Goal: Information Seeking & Learning: Understand process/instructions

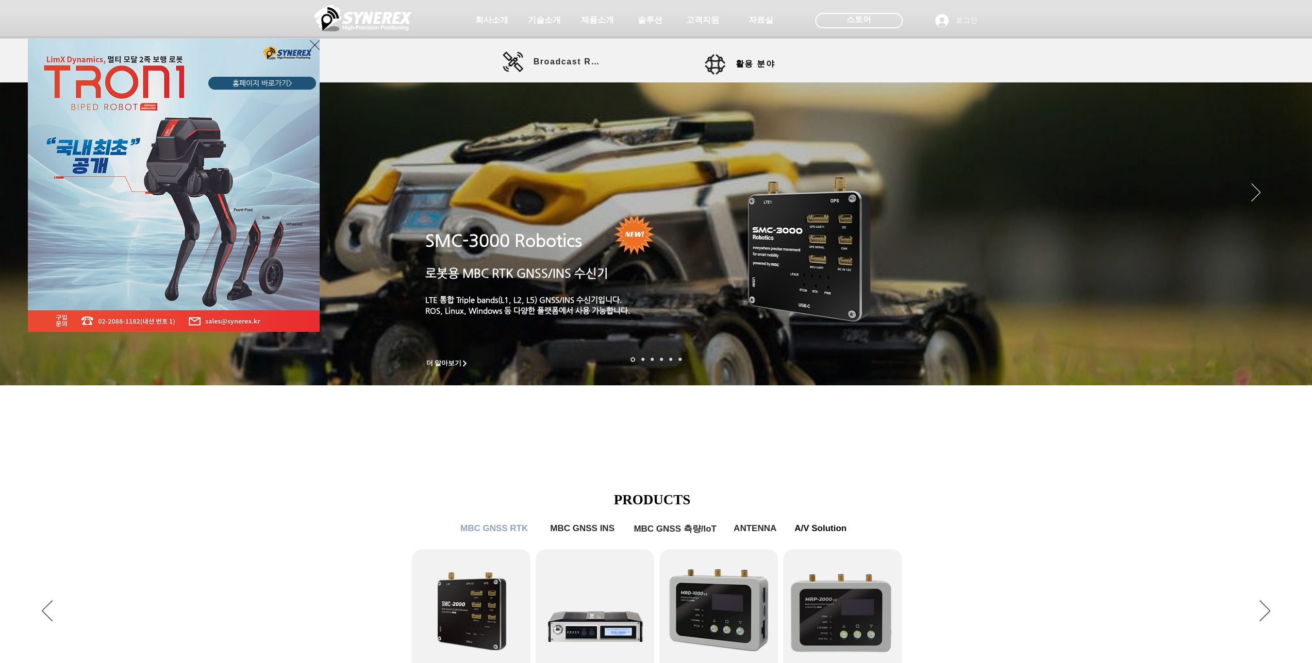
click at [308, 43] on img "LimX Dinamics" at bounding box center [174, 185] width 292 height 293
click at [314, 44] on icon "사이트로 돌아가기" at bounding box center [315, 45] width 10 height 13
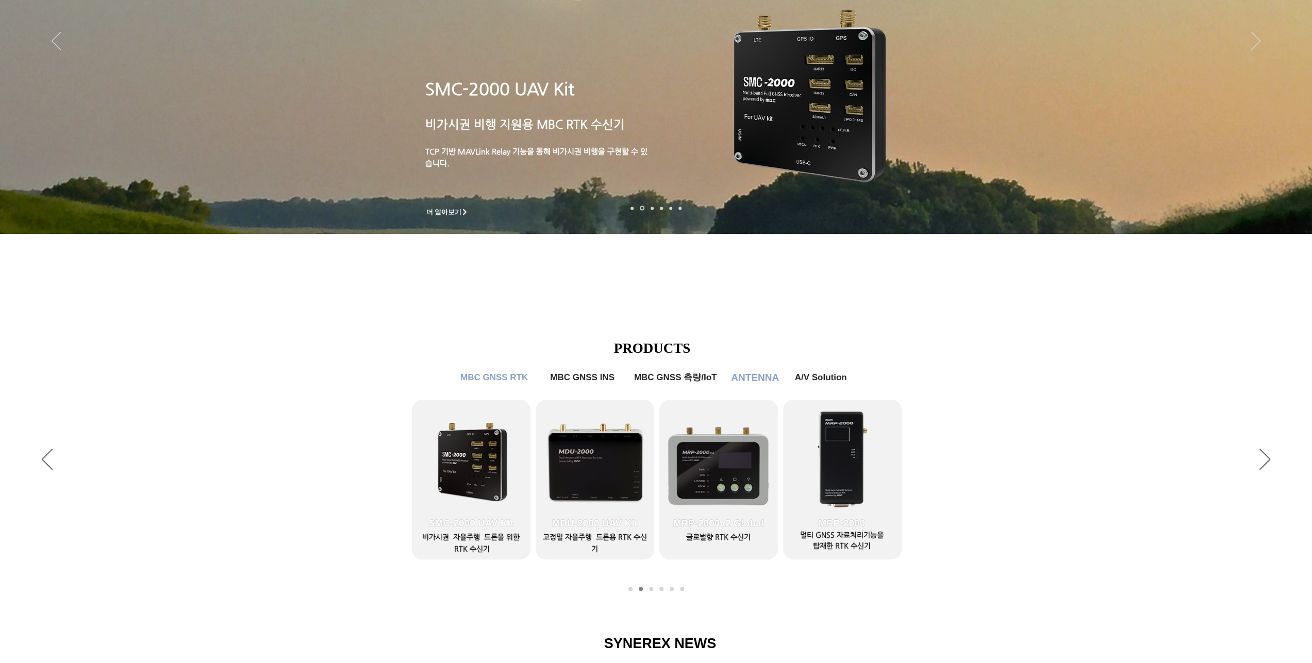
scroll to position [206, 0]
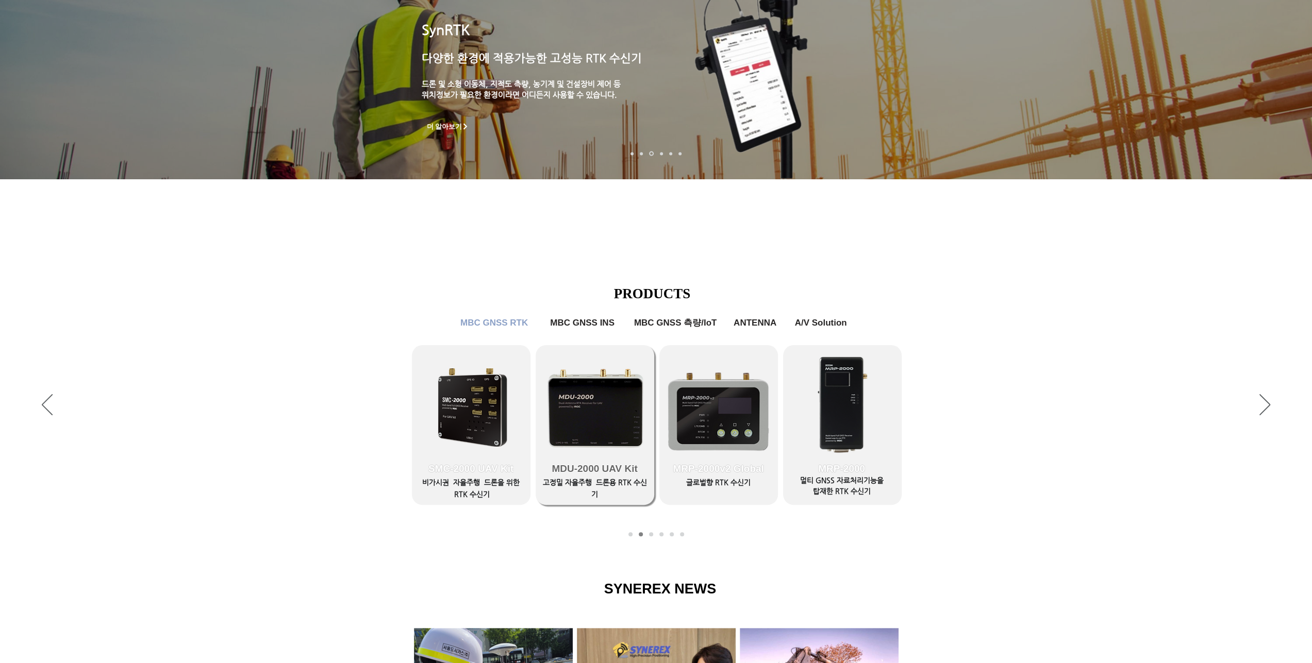
click at [580, 405] on link "MDU-2000 UAV Kit" at bounding box center [595, 425] width 119 height 160
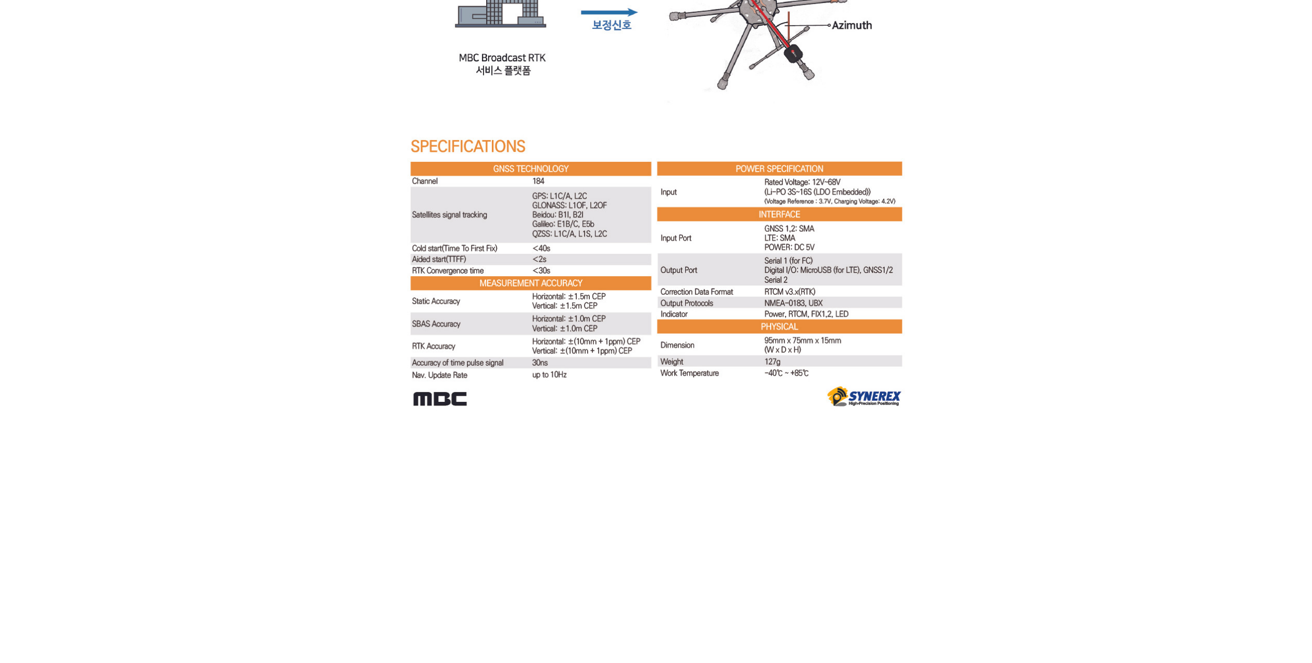
scroll to position [2782, 0]
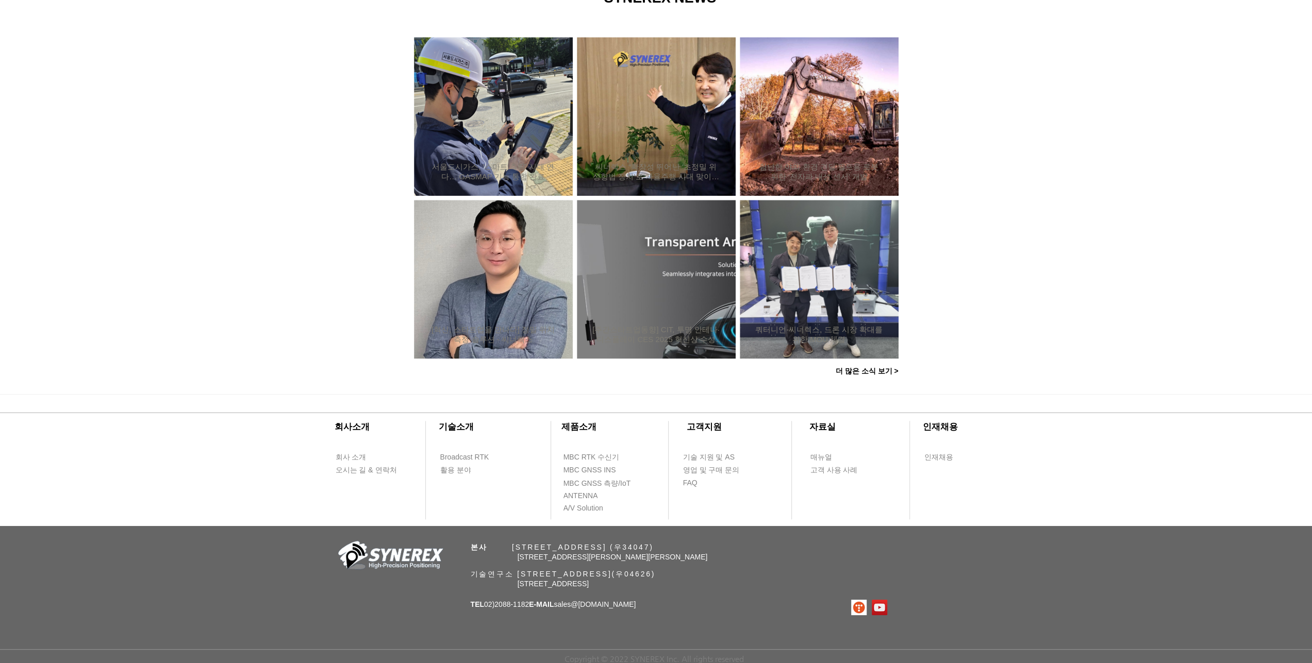
scroll to position [206, 0]
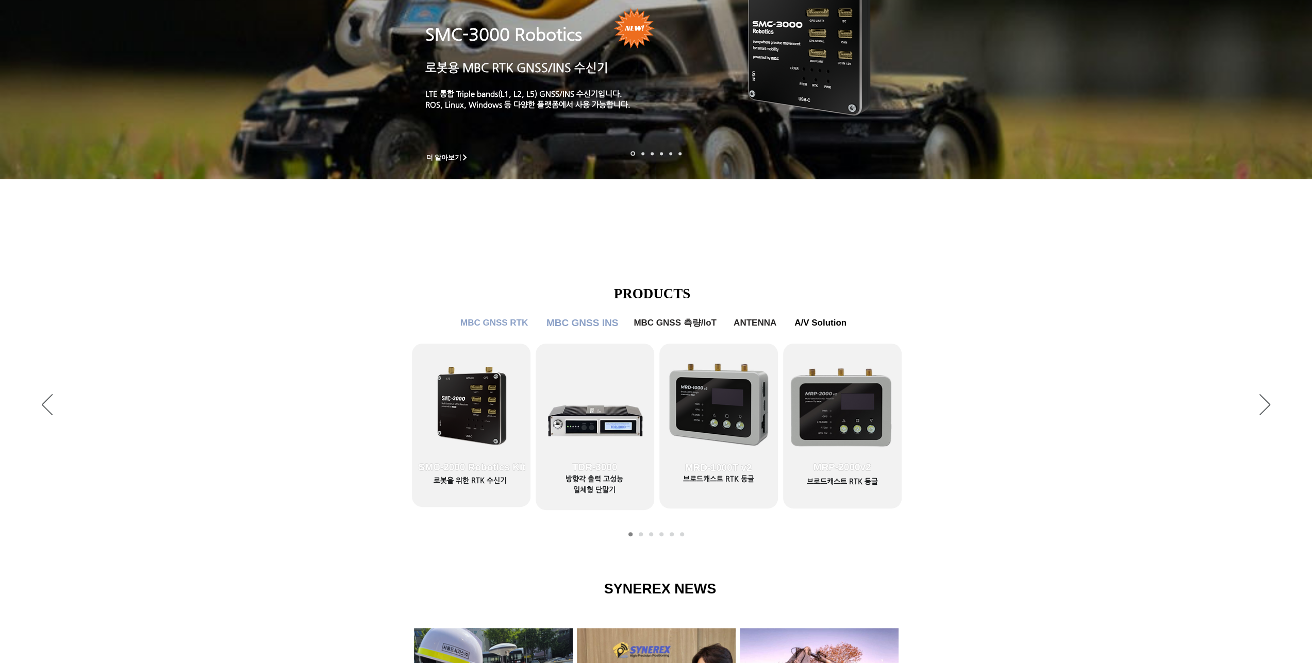
click at [584, 321] on span "MBC GNSS INS" at bounding box center [582, 323] width 72 height 11
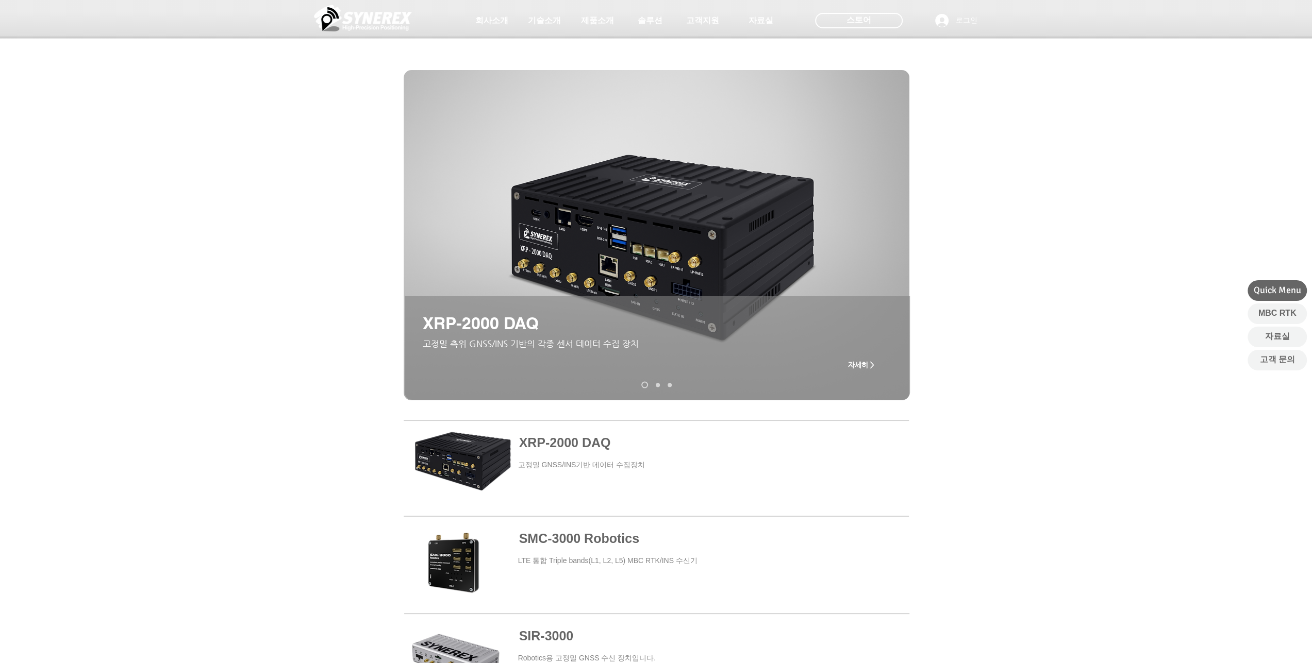
drag, startPoint x: 624, startPoint y: 270, endPoint x: 644, endPoint y: 279, distance: 22.1
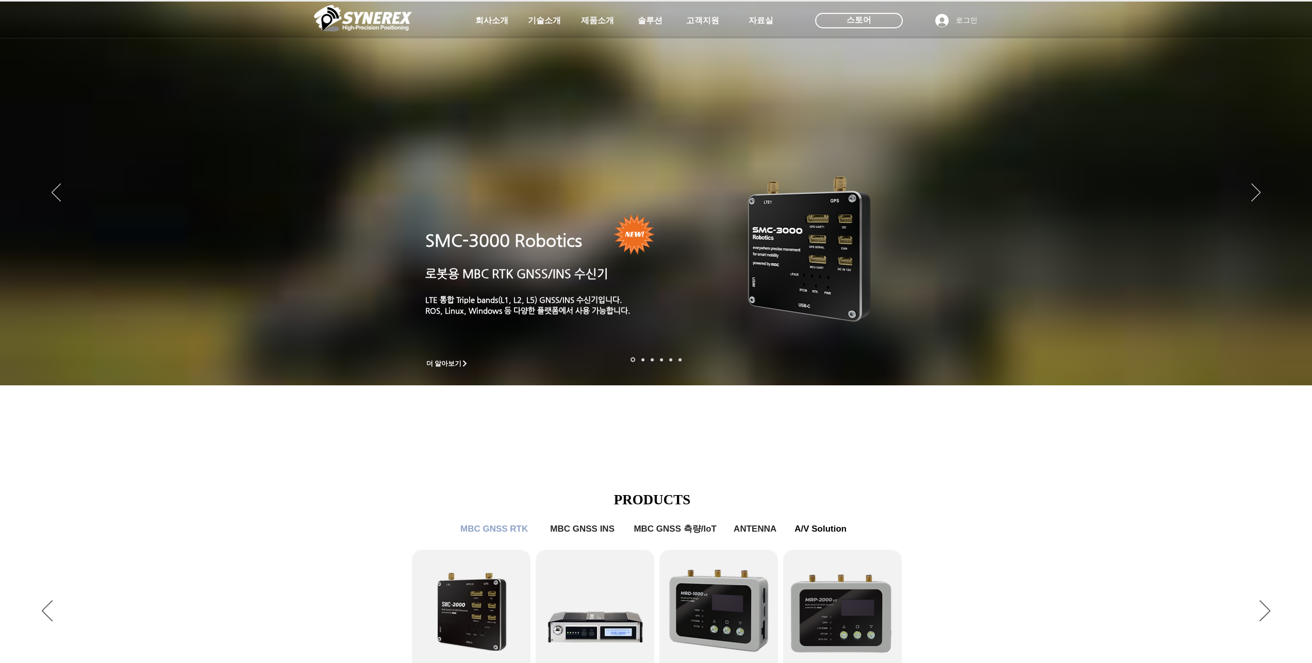
scroll to position [206, 0]
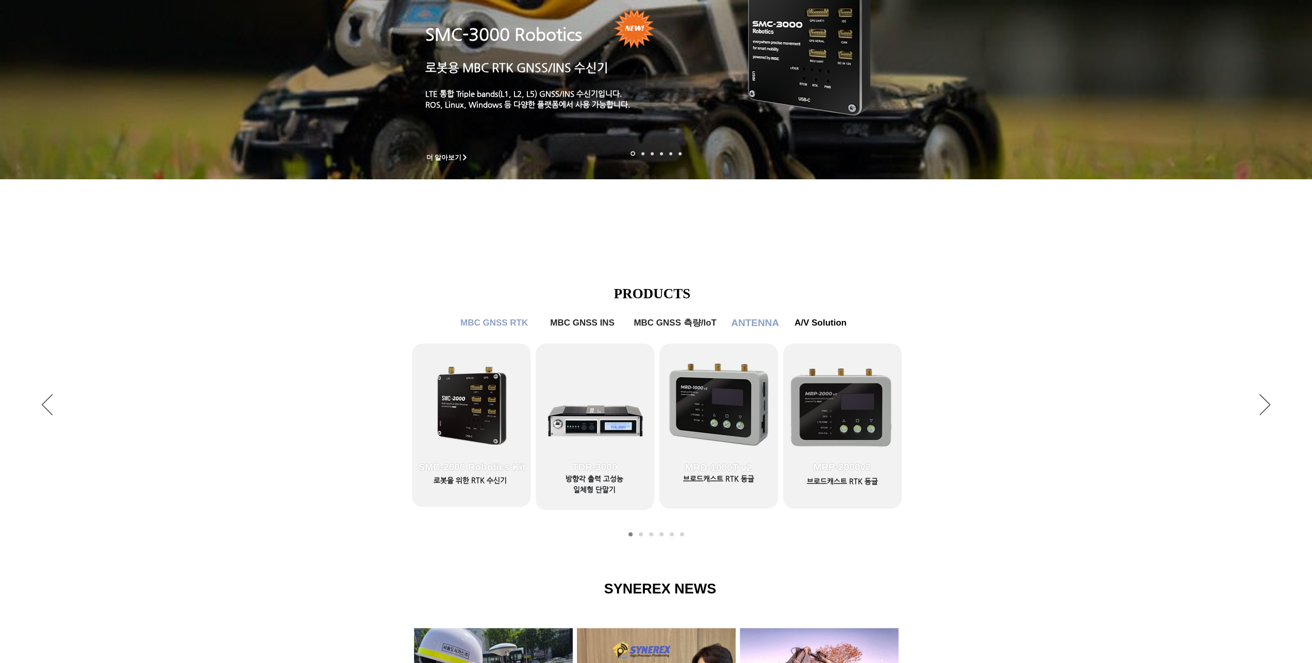
click at [745, 327] on span "ANTENNA" at bounding box center [755, 323] width 48 height 11
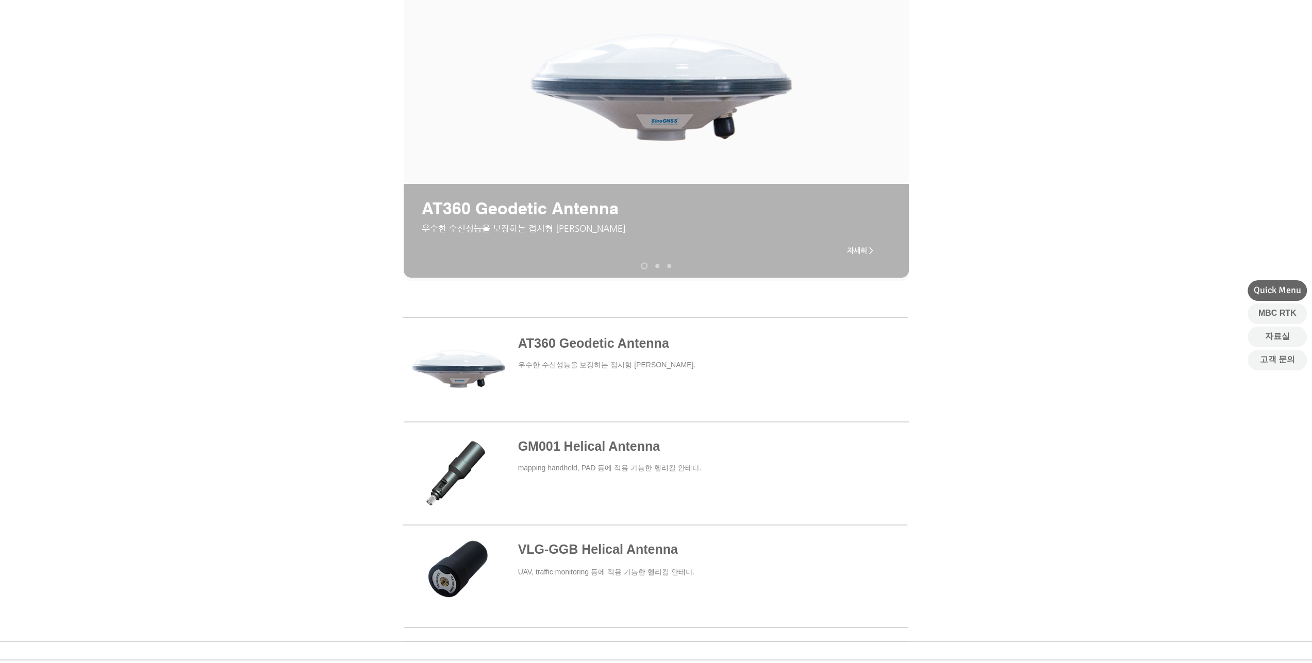
scroll to position [206, 0]
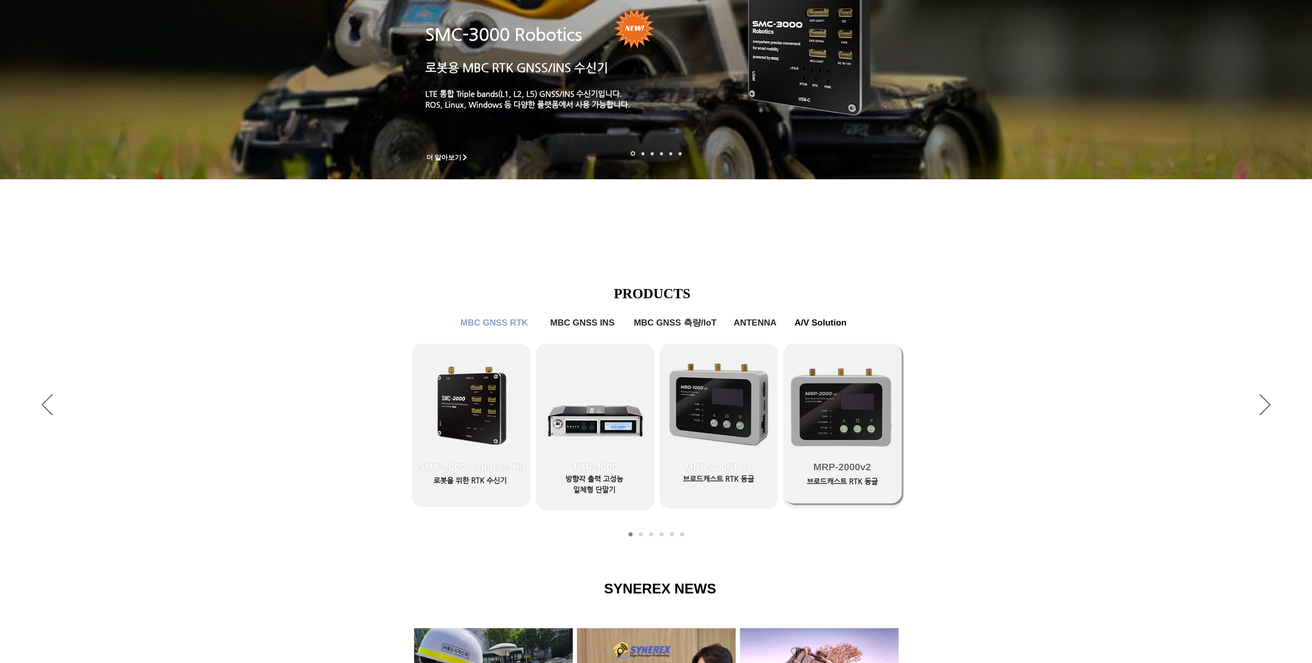
click at [836, 413] on link "MRP-2000v2" at bounding box center [842, 424] width 119 height 160
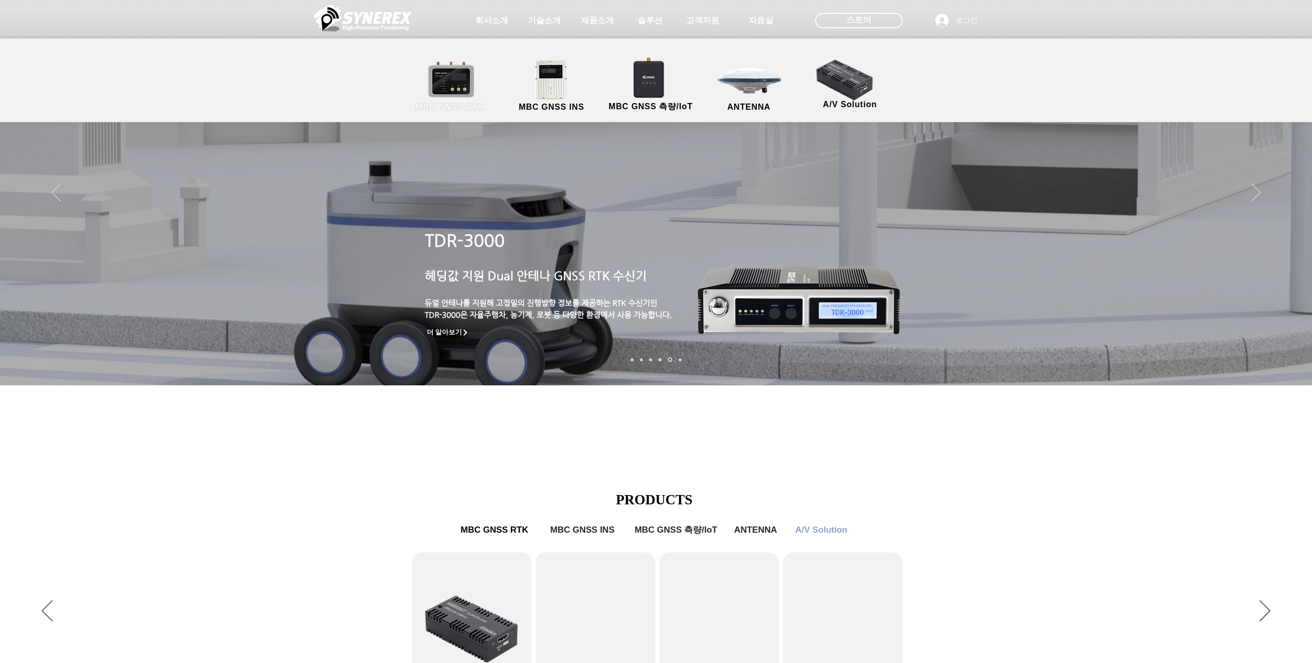
click at [455, 88] on link "MBC GNSS RTK" at bounding box center [450, 86] width 93 height 54
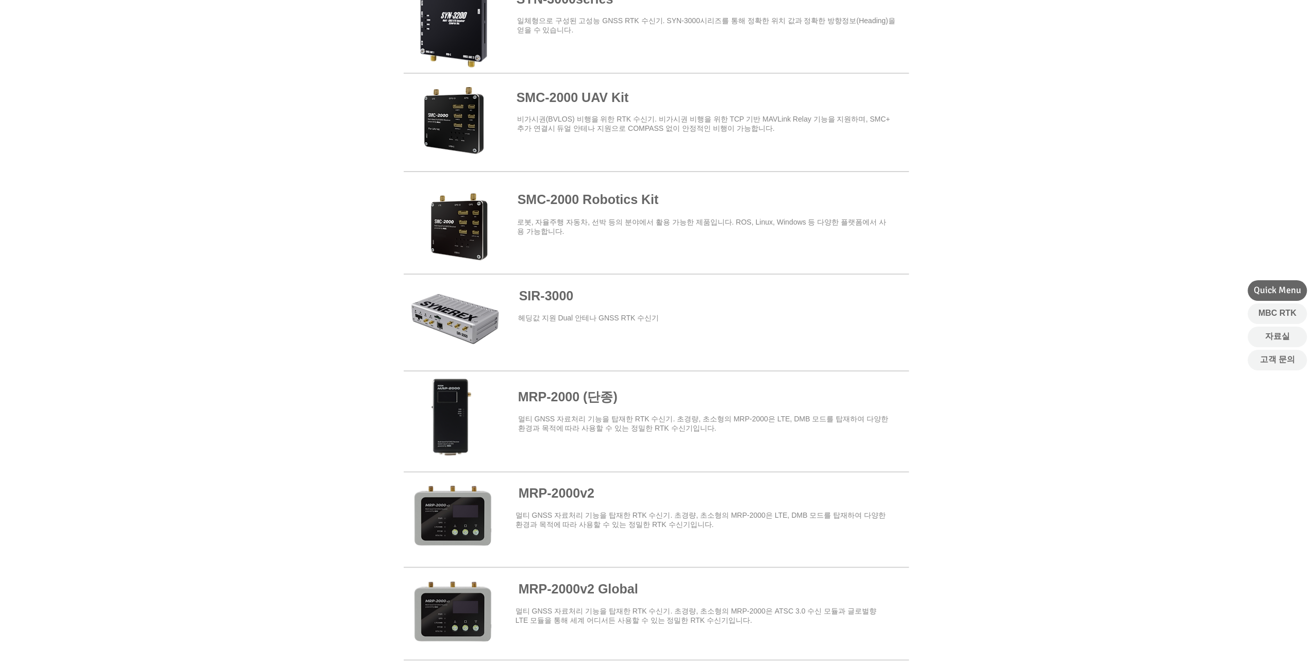
scroll to position [619, 0]
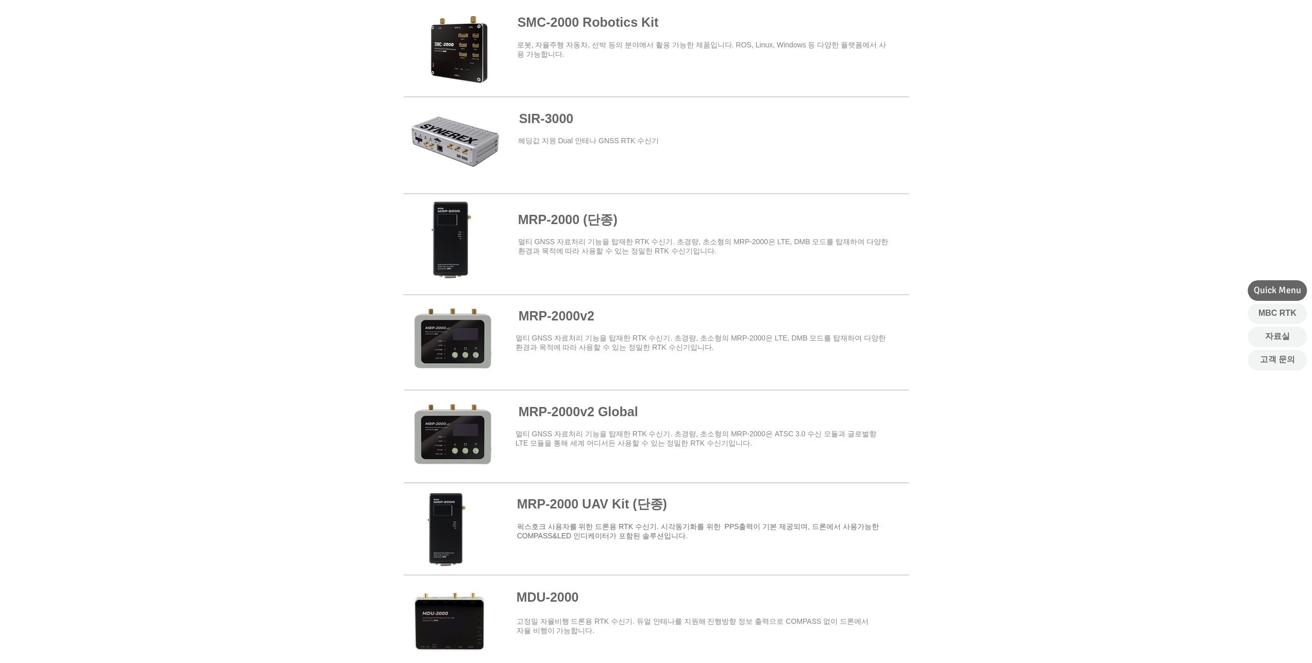
click at [559, 318] on span at bounding box center [656, 341] width 505 height 90
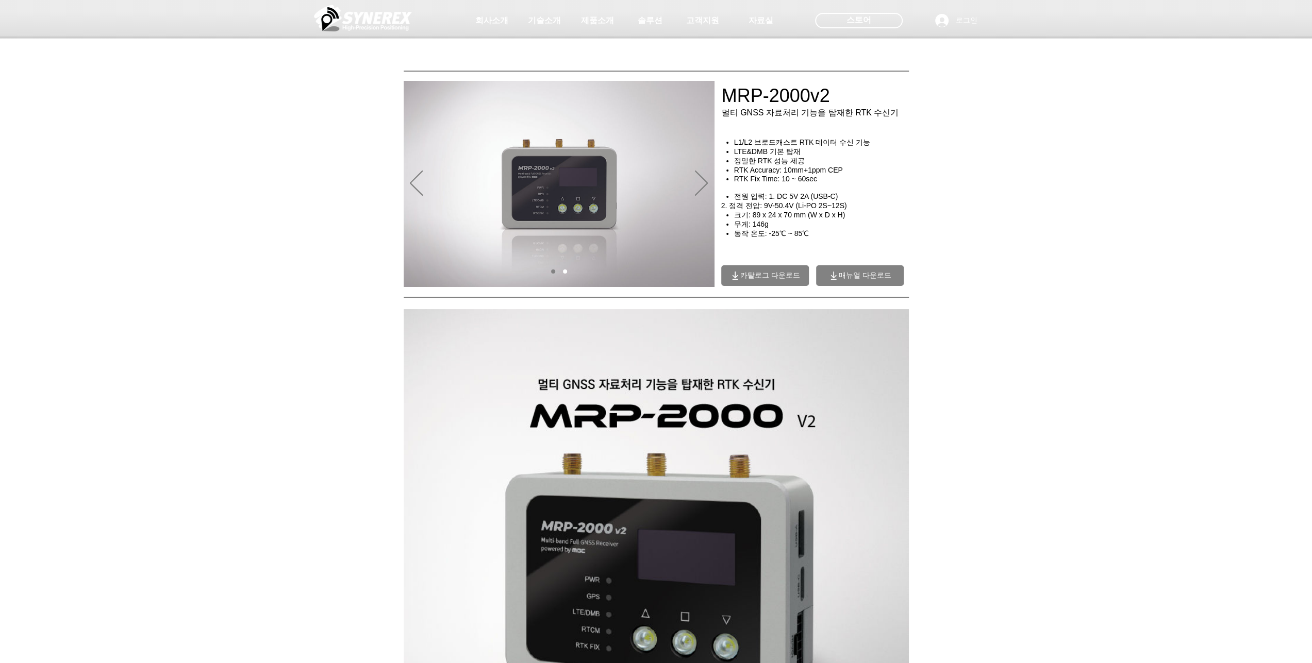
click at [831, 276] on icon "매뉴얼 다운로드" at bounding box center [834, 275] width 6 height 7
click at [755, 265] on span "카탈로그 다운로드" at bounding box center [765, 275] width 88 height 21
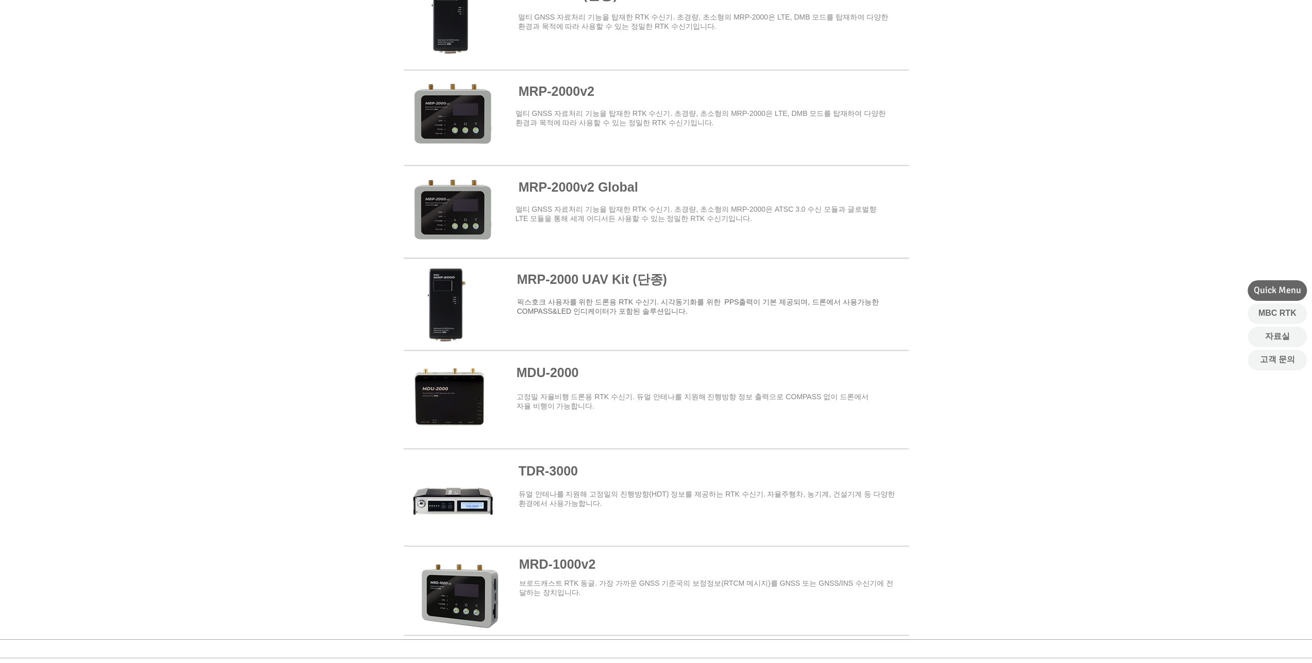
scroll to position [876, 0]
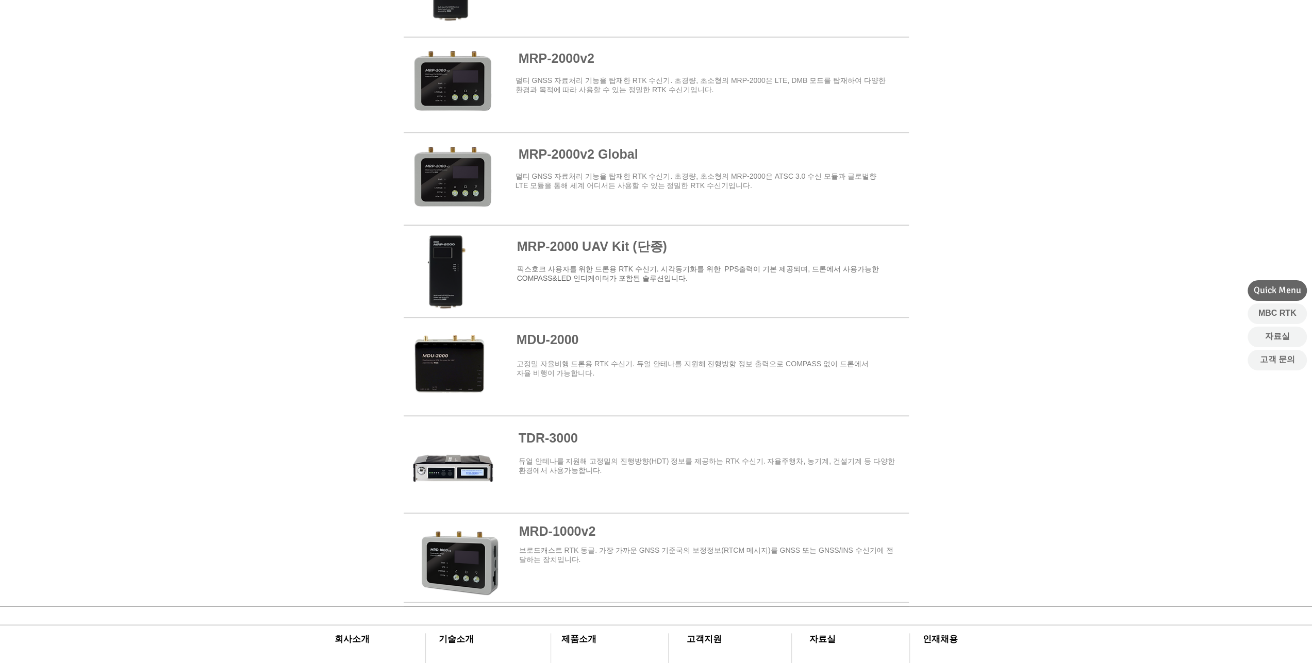
click at [569, 331] on span at bounding box center [656, 360] width 505 height 82
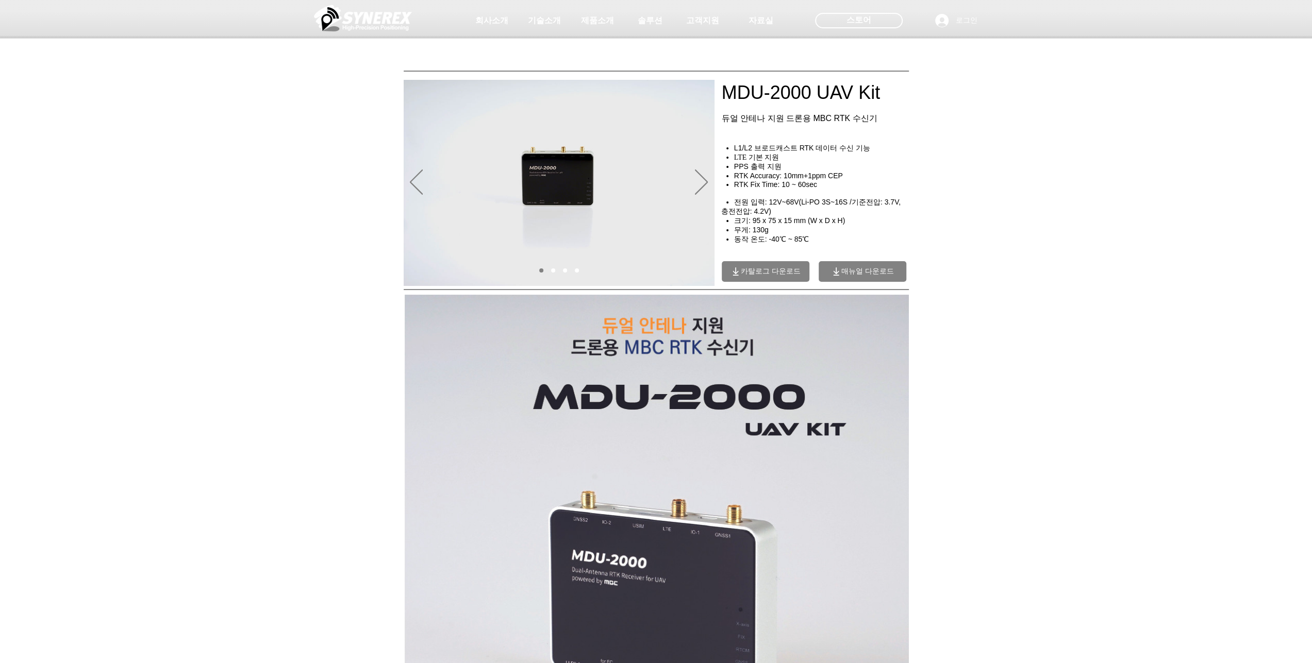
click at [856, 273] on span "매뉴얼 다운로드" at bounding box center [867, 271] width 53 height 9
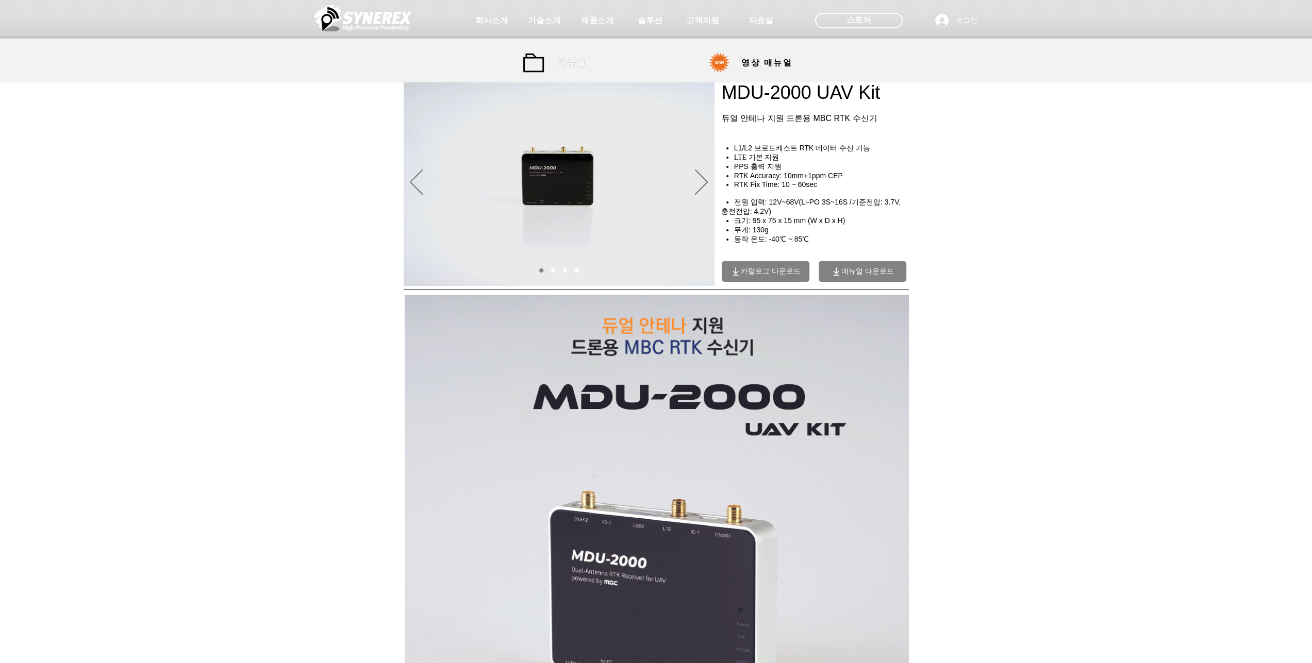
click at [578, 64] on span "매뉴얼" at bounding box center [572, 63] width 28 height 11
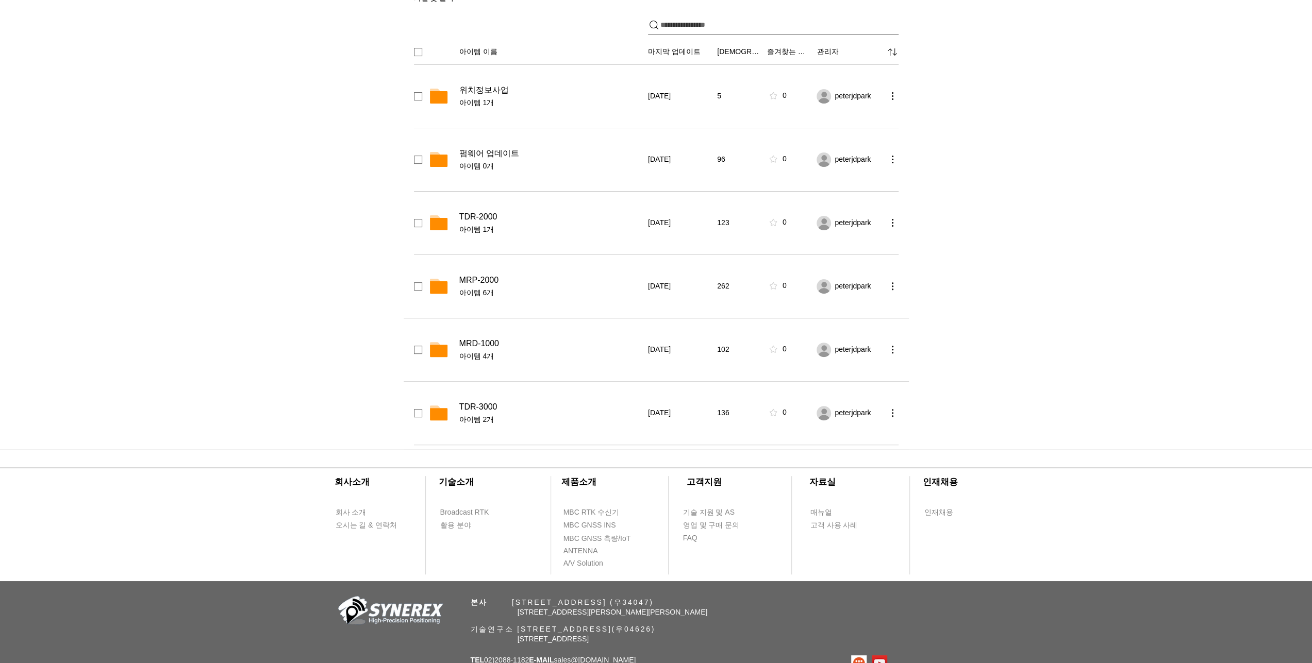
scroll to position [266, 0]
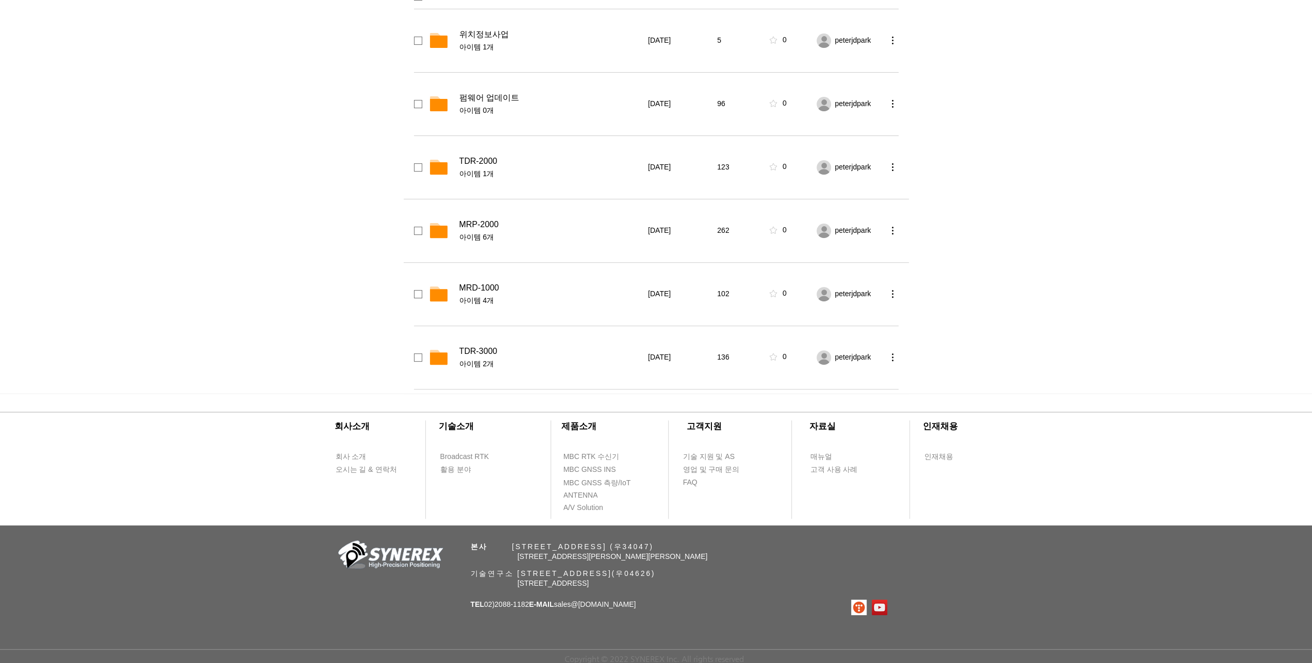
click at [503, 223] on div "MRP-2000" at bounding box center [550, 225] width 182 height 10
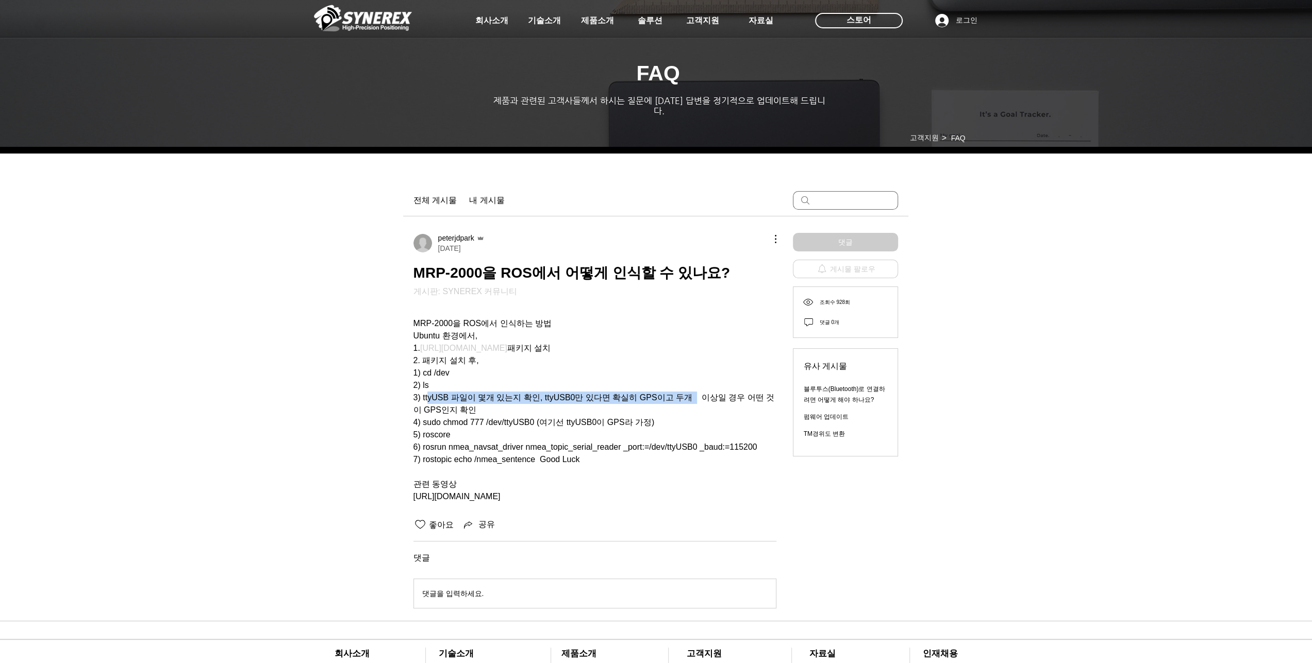
drag, startPoint x: 430, startPoint y: 388, endPoint x: 567, endPoint y: 400, distance: 137.1
click at [691, 393] on span "3) ttyUSB 파일이 몇개 있는지 확인, ttyUSB0만 있다면 확실히 GPS이고 두개 이상일 경우 어떤 것이 GPS인지 확인" at bounding box center [593, 403] width 361 height 21
click at [437, 409] on span "3) ttyUSB 파일이 몇개 있는지 확인, ttyUSB0만 있다면 확실히 GPS이고 두개 이상일 경우 어떤 것이 GPS인지 확인" at bounding box center [594, 404] width 363 height 25
drag, startPoint x: 429, startPoint y: 426, endPoint x: 488, endPoint y: 429, distance: 58.9
click at [451, 430] on span "5) roscore" at bounding box center [431, 434] width 37 height 9
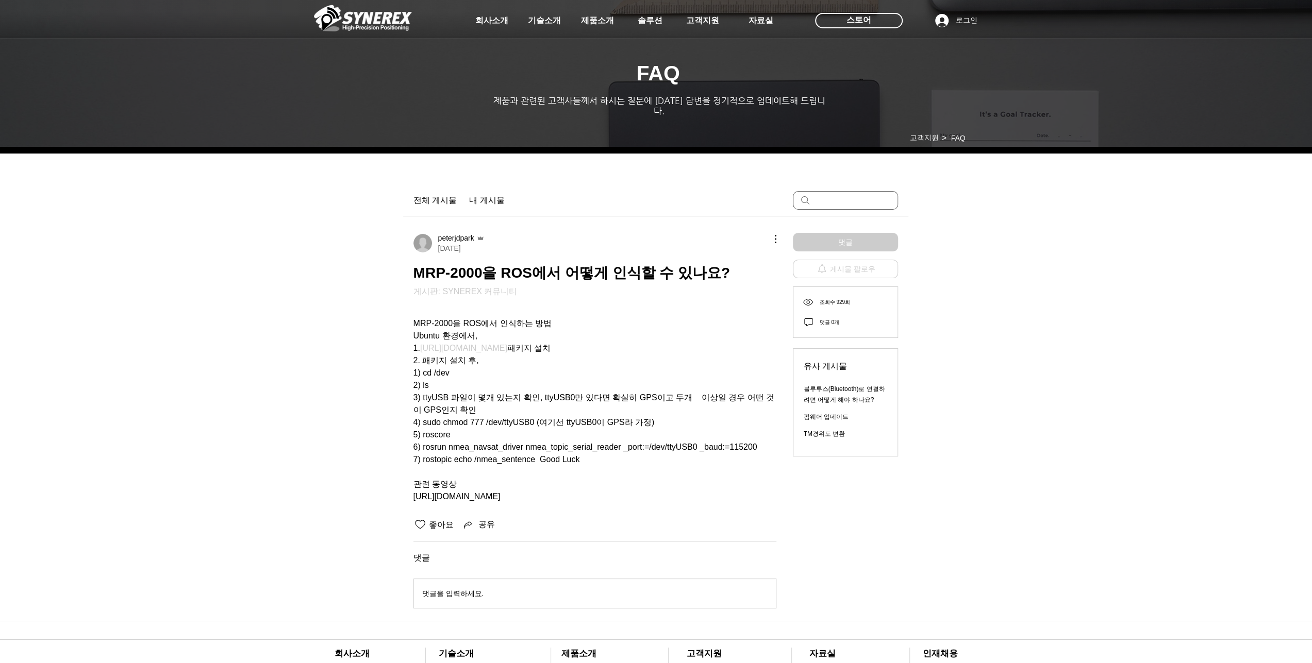
click at [490, 429] on span "5) roscore" at bounding box center [594, 435] width 363 height 12
drag, startPoint x: 431, startPoint y: 441, endPoint x: 464, endPoint y: 438, distance: 33.2
click at [464, 443] on span "6) rosrun nmea_navsat_driver nmea_topic_serial_reader _port:=/dev/ttyUSB0 _baud…" at bounding box center [585, 447] width 344 height 9
click at [502, 443] on span "6) rosrun nmea_navsat_driver nmea_topic_serial_reader _port:=/dev/ttyUSB0 _baud…" at bounding box center [585, 447] width 344 height 9
drag, startPoint x: 622, startPoint y: 438, endPoint x: 754, endPoint y: 439, distance: 132.0
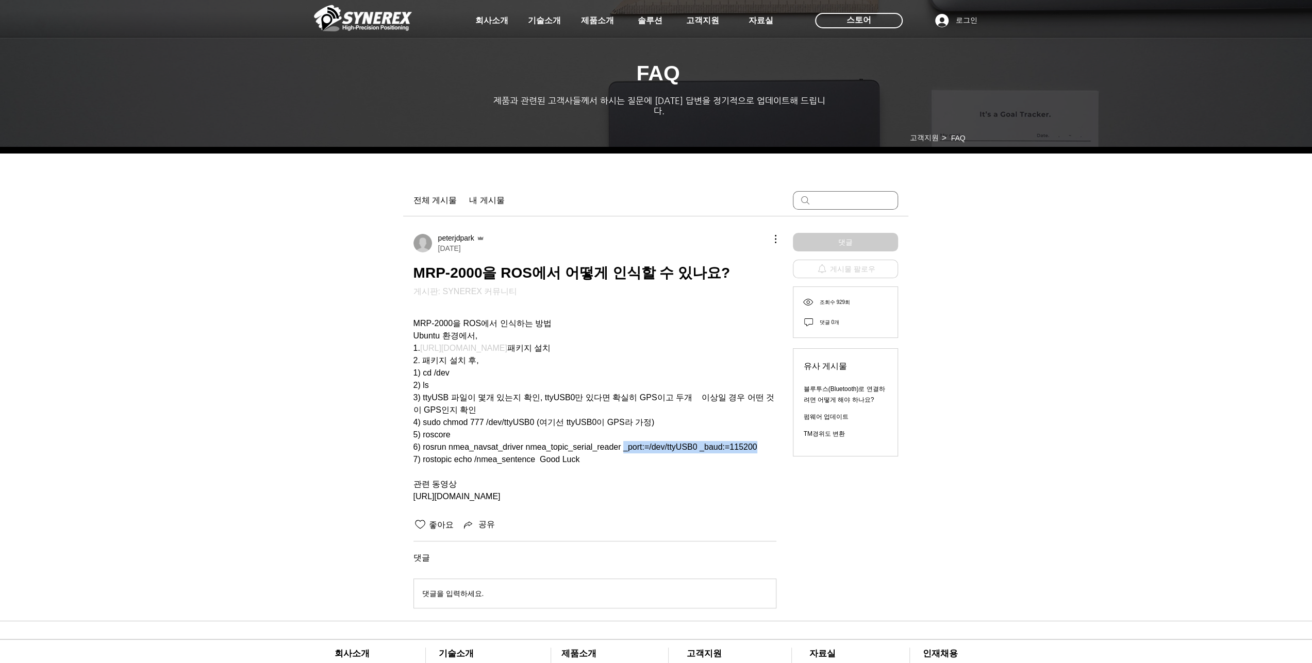
click at [754, 443] on span "6) rosrun nmea_navsat_driver nmea_topic_serial_reader _port:=/dev/ttyUSB0 _baud…" at bounding box center [585, 447] width 344 height 9
click at [663, 467] on span "main content" at bounding box center [594, 472] width 363 height 12
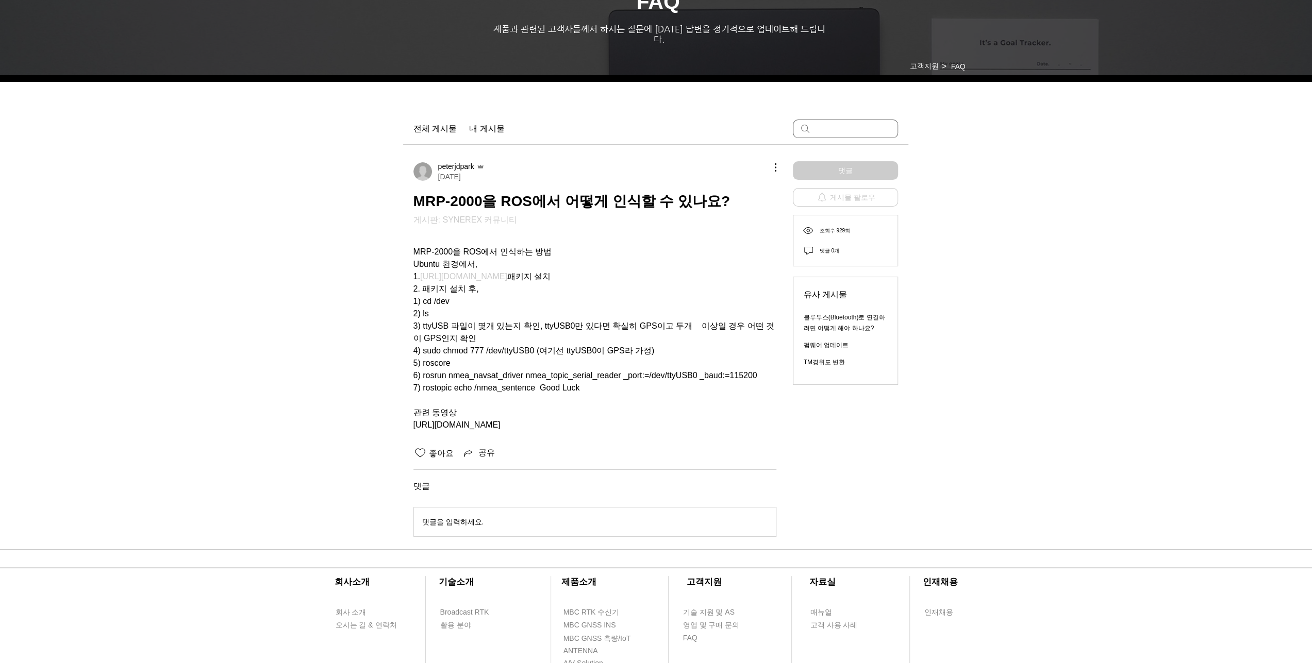
scroll to position [67, 0]
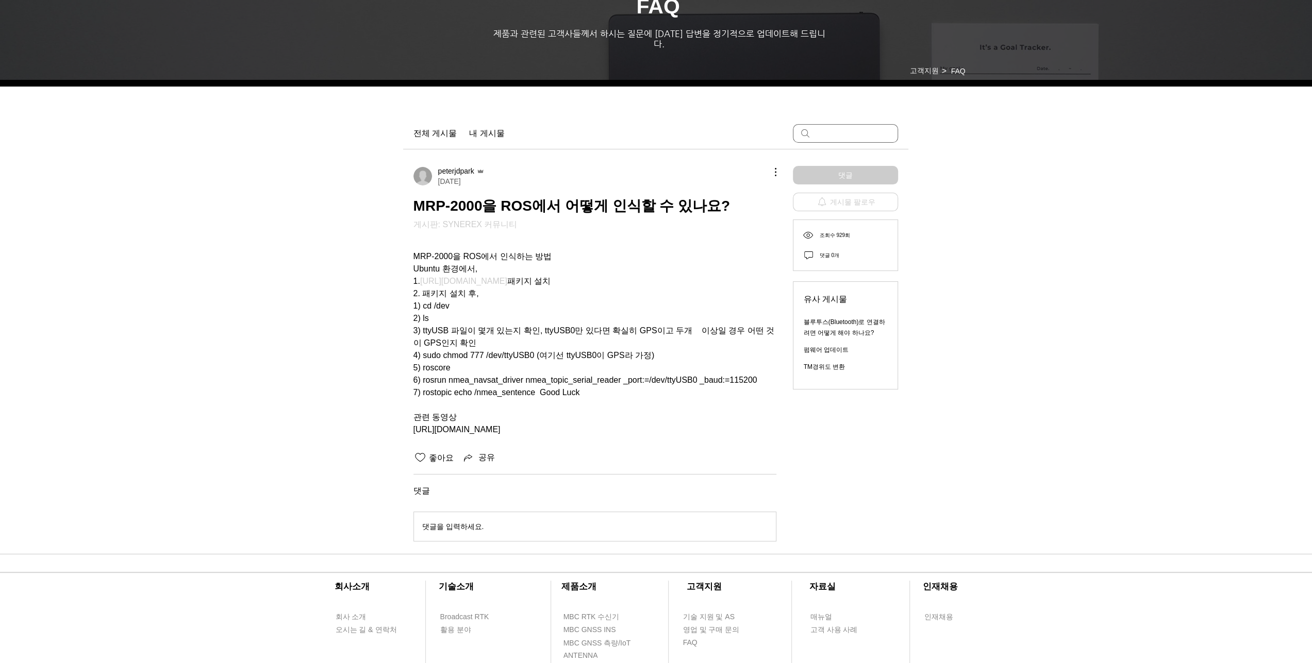
drag, startPoint x: 529, startPoint y: 423, endPoint x: 411, endPoint y: 424, distance: 118.6
click at [411, 424] on div "peterjdpark 2022년 2월 08일 MRP-2000을 ROS에서 어떻게 인식할 수 있나요? 게시판: SYNEREX 커뮤니티 MRP-2…" at bounding box center [655, 352] width 505 height 405
copy span "https://youtu.be/6q9ahmMUAv8"
drag, startPoint x: 640, startPoint y: 281, endPoint x: 645, endPoint y: 275, distance: 8.1
click at [641, 288] on span "2. 패키지 설치 후," at bounding box center [594, 294] width 363 height 12
